Goal: Check status

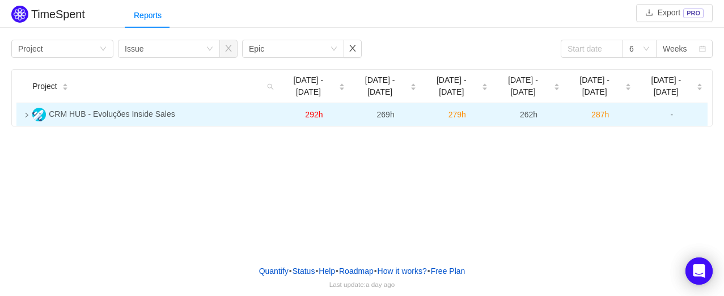
click at [24, 112] on icon "icon: right" at bounding box center [27, 115] width 6 height 6
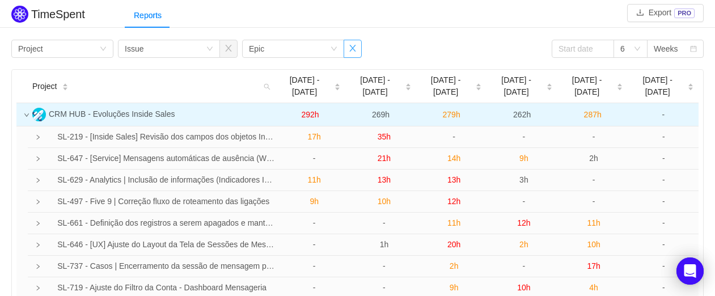
click at [355, 43] on button "button" at bounding box center [352, 49] width 18 height 18
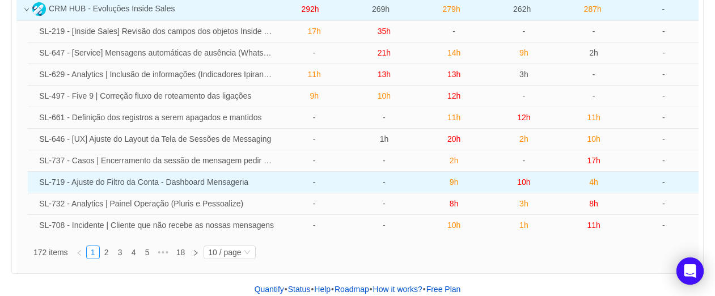
scroll to position [112, 0]
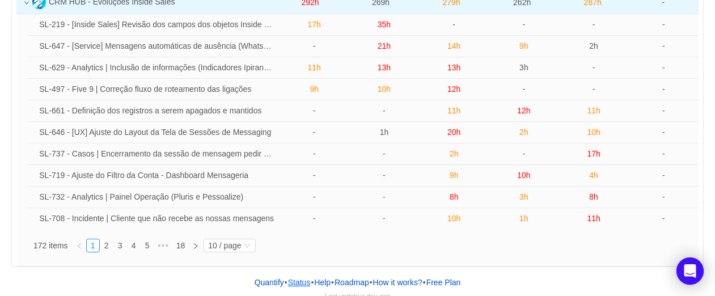
click at [296, 274] on link "Status" at bounding box center [299, 282] width 24 height 17
click at [398, 274] on button "How it works?" at bounding box center [397, 282] width 50 height 17
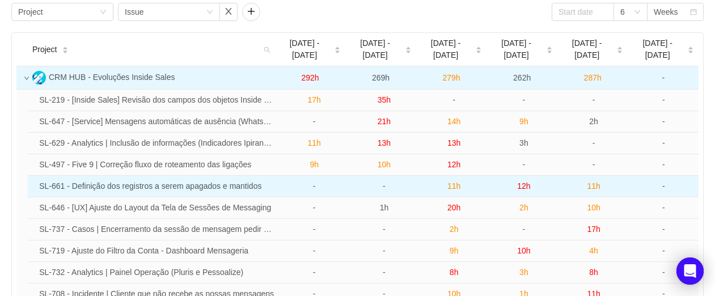
scroll to position [0, 0]
